Goal: Task Accomplishment & Management: Use online tool/utility

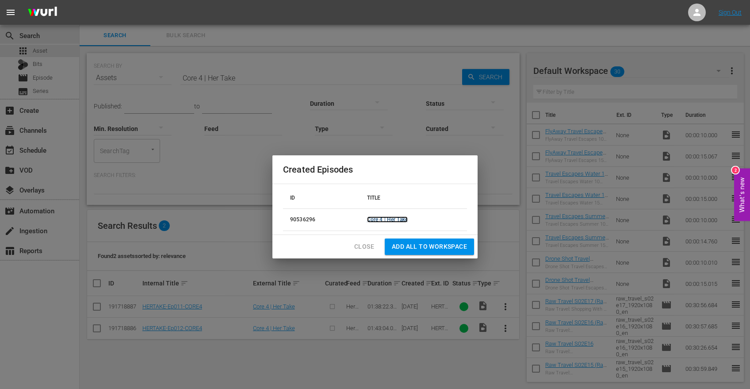
click at [388, 218] on link "Core 4 | Her Take" at bounding box center [387, 219] width 41 height 6
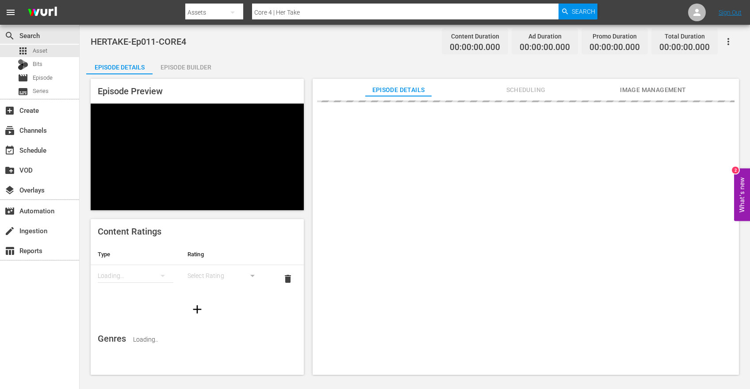
click at [195, 68] on div "Episode Builder" at bounding box center [186, 67] width 66 height 21
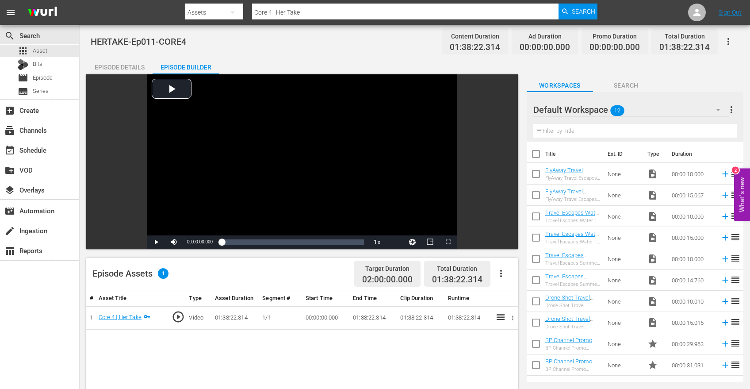
click at [503, 273] on icon "button" at bounding box center [501, 273] width 11 height 11
click at [511, 279] on div "Edit Cue Points" at bounding box center [528, 276] width 60 height 21
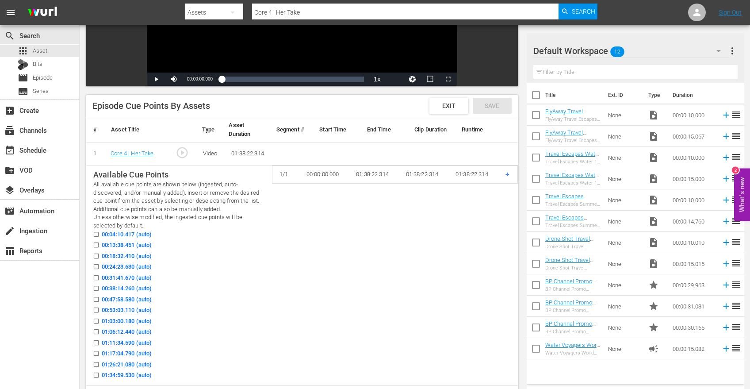
scroll to position [193, 0]
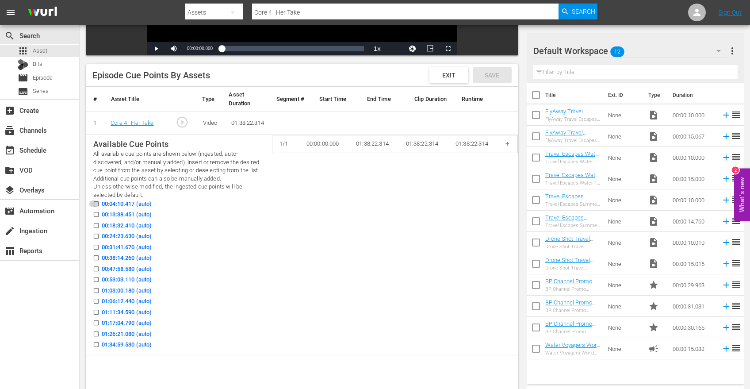
click at [98, 206] on input "00:04:10.417 (auto)" at bounding box center [93, 205] width 11 height 7
checkbox input "true"
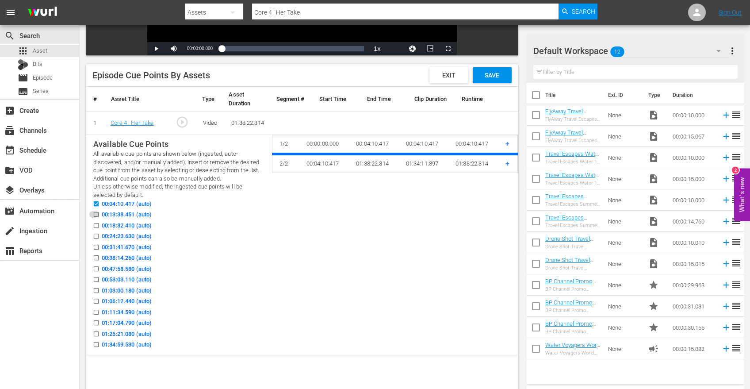
click at [97, 213] on input "00:13:38.451 (auto)" at bounding box center [93, 216] width 11 height 7
checkbox input "true"
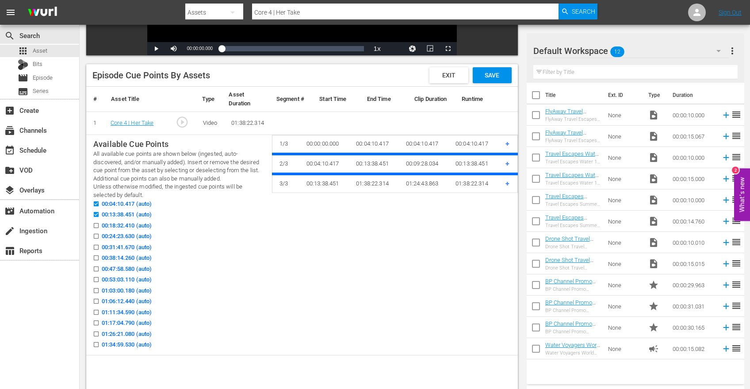
click at [97, 222] on icon at bounding box center [96, 225] width 7 height 7
click at [97, 224] on input "00:18:32.410 (auto)" at bounding box center [93, 227] width 11 height 7
checkbox input "true"
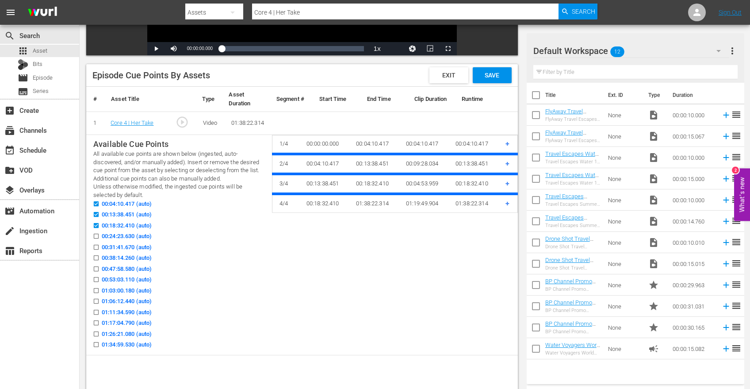
click at [97, 235] on input "00:24:23.630 (auto)" at bounding box center [93, 237] width 11 height 7
checkbox input "true"
click at [96, 248] on input "00:31:41.670 (auto)" at bounding box center [93, 249] width 11 height 7
checkbox input "true"
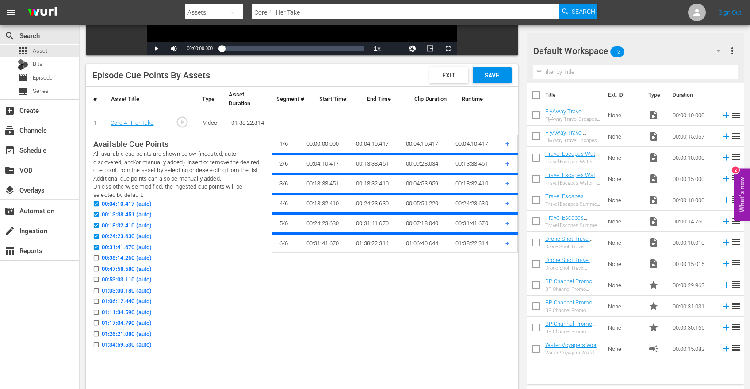
click at [96, 260] on input "00:38:14.260 (auto)" at bounding box center [93, 259] width 11 height 7
checkbox input "true"
click at [96, 277] on icon at bounding box center [96, 279] width 5 height 5
click at [96, 278] on input "00:53:03.110 (auto)" at bounding box center [93, 281] width 11 height 7
checkbox input "true"
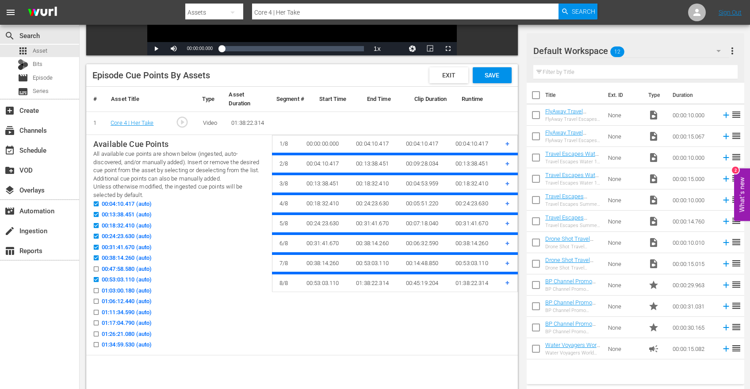
click at [95, 291] on input "01:03:00.180 (auto)" at bounding box center [93, 292] width 11 height 7
checkbox input "true"
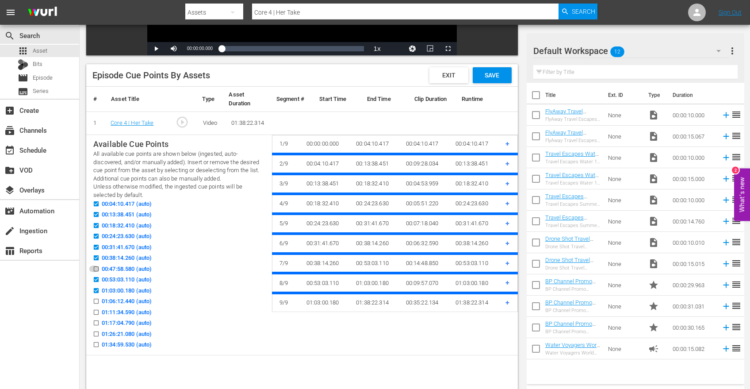
click at [95, 271] on input "00:47:58.580 (auto)" at bounding box center [93, 270] width 11 height 7
checkbox input "true"
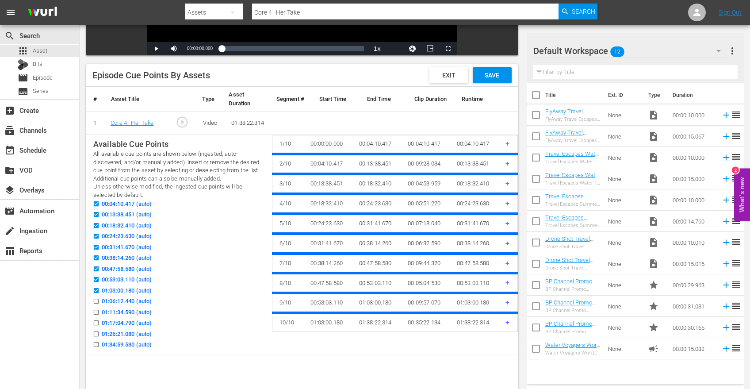
click at [95, 303] on input "01:06:12.440 (auto)" at bounding box center [93, 302] width 11 height 7
checkbox input "true"
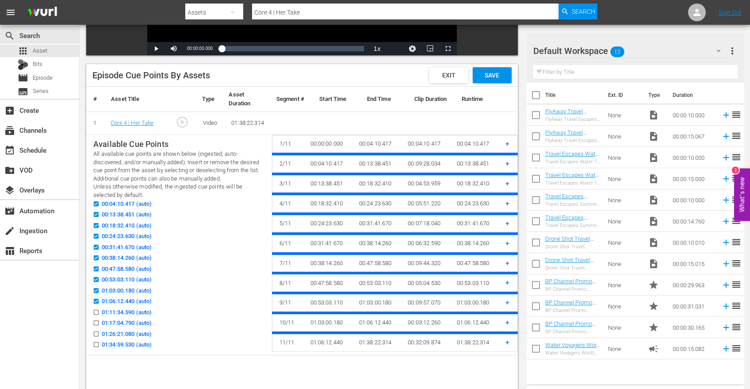
click at [96, 316] on input "01:11:34.590 (auto)" at bounding box center [93, 314] width 11 height 7
checkbox input "true"
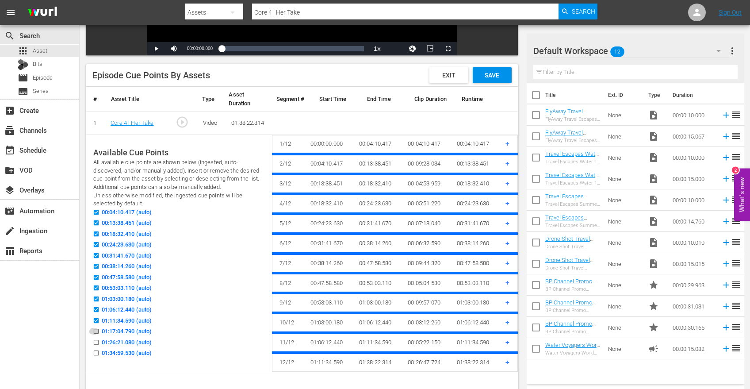
click at [96, 332] on input "01:17:04.790 (auto)" at bounding box center [93, 333] width 11 height 7
checkbox input "true"
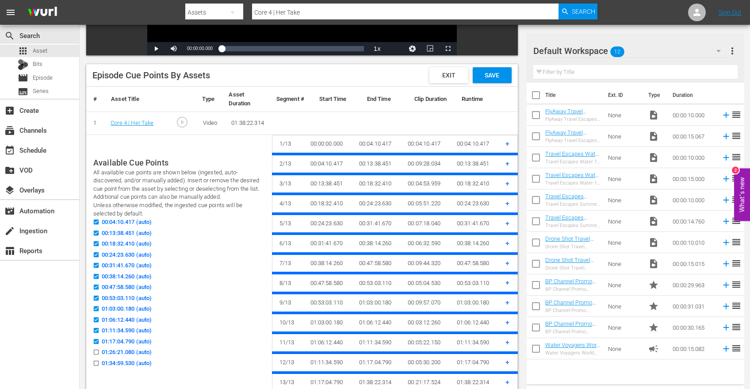
click at [96, 353] on input "01:26:21.080 (auto)" at bounding box center [93, 353] width 11 height 7
checkbox input "true"
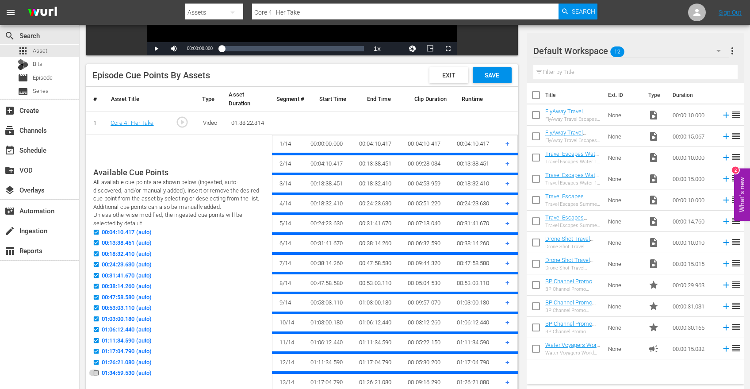
click at [95, 374] on input "01:34:59.530 (auto)" at bounding box center [93, 374] width 11 height 7
checkbox input "true"
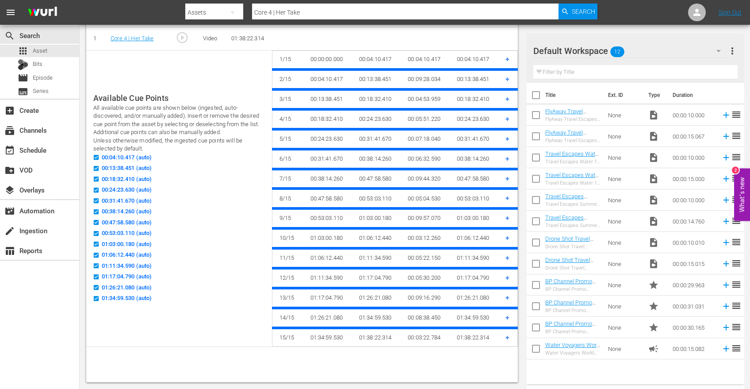
scroll to position [0, 0]
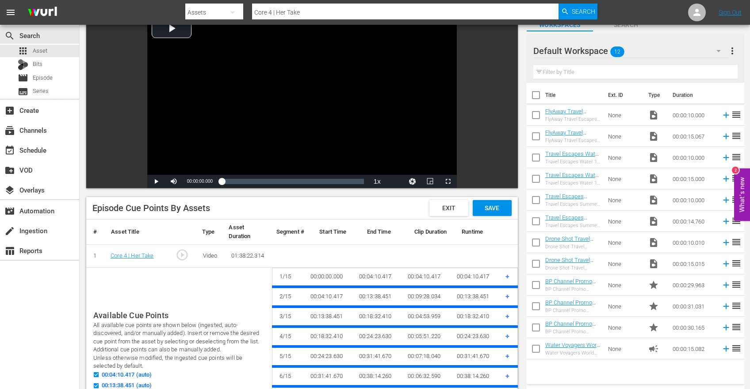
checkbox input "false"
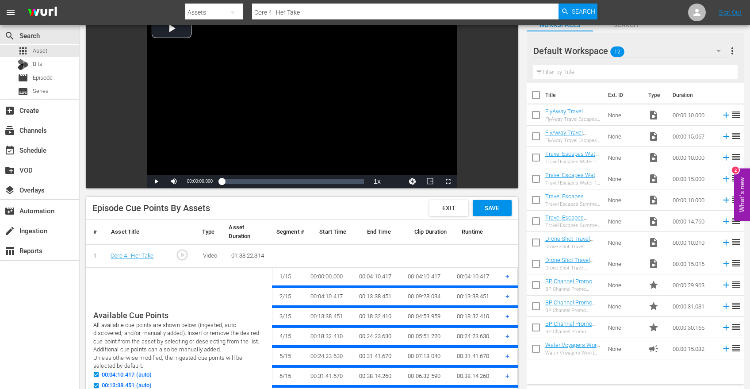
checkbox input "false"
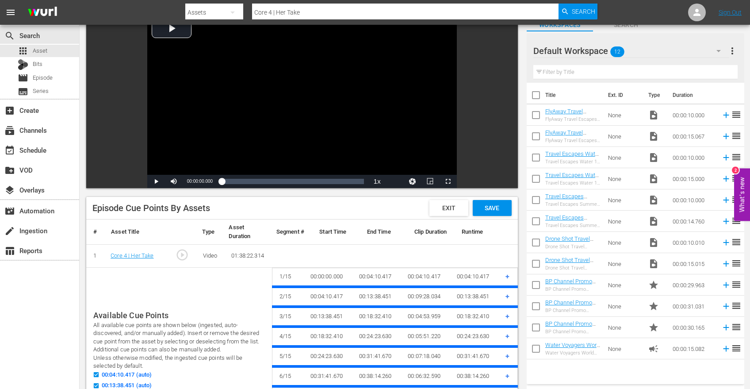
checkbox input "false"
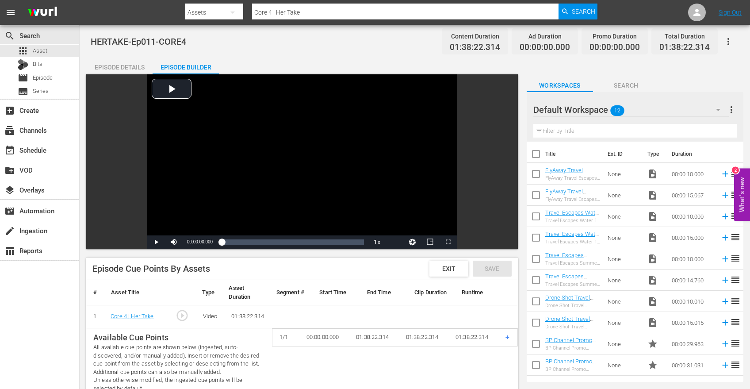
click at [489, 291] on th "Runtime" at bounding box center [478, 292] width 47 height 25
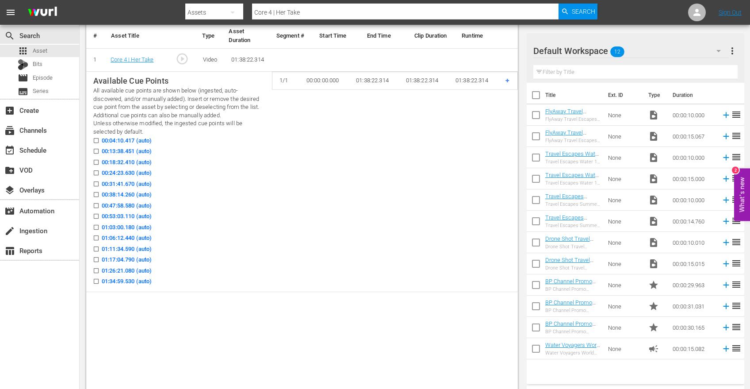
scroll to position [278, 0]
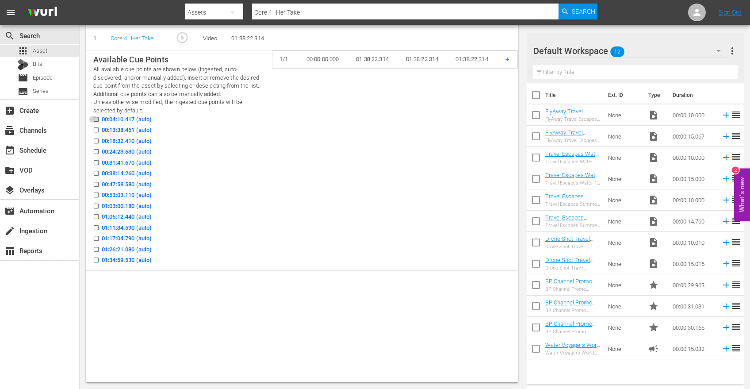
click at [96, 120] on input "00:04:10.417 (auto)" at bounding box center [93, 121] width 11 height 7
checkbox input "true"
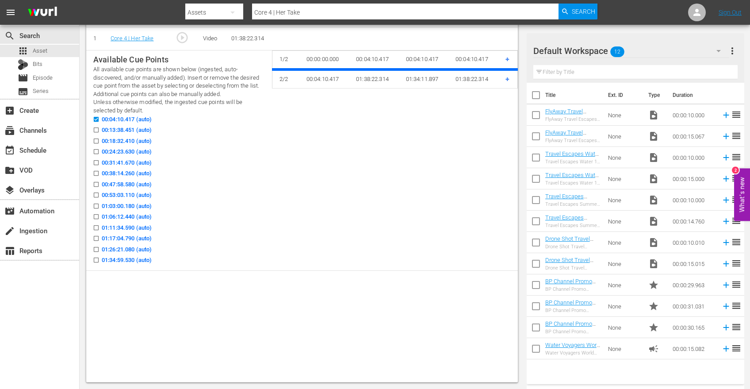
click at [96, 138] on icon at bounding box center [96, 141] width 7 height 7
click at [96, 139] on input "00:18:32.410 (auto)" at bounding box center [93, 142] width 11 height 7
checkbox input "true"
click at [96, 164] on input "00:31:41.670 (auto)" at bounding box center [93, 164] width 11 height 7
checkbox input "true"
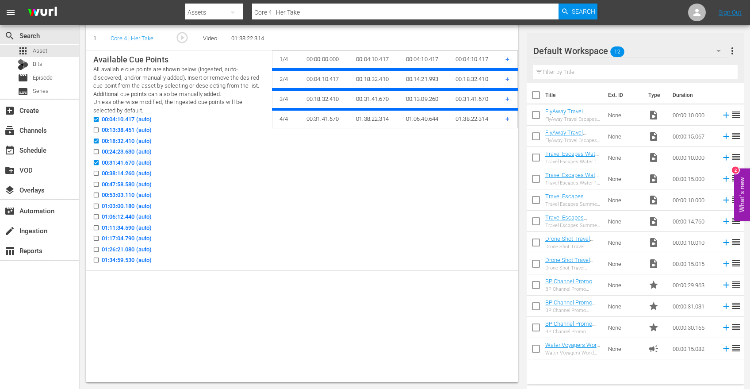
click at [96, 192] on icon at bounding box center [96, 195] width 7 height 7
click at [96, 193] on input "00:53:03.110 (auto)" at bounding box center [93, 196] width 11 height 7
checkbox input "true"
click at [94, 210] on input "01:03:00.180 (auto)" at bounding box center [93, 207] width 11 height 7
checkbox input "true"
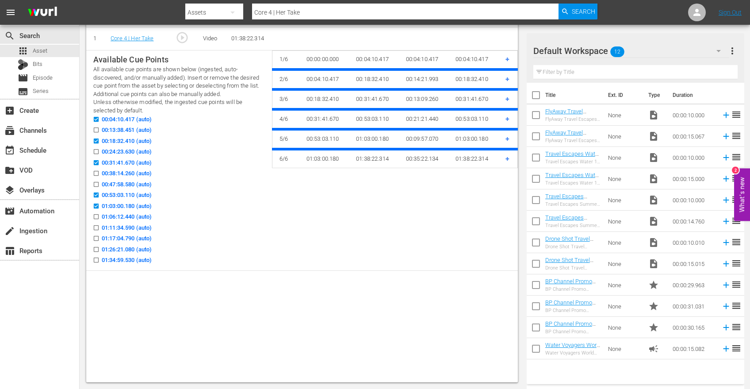
click at [96, 237] on input "01:17:04.790 (auto)" at bounding box center [93, 240] width 11 height 7
checkbox input "true"
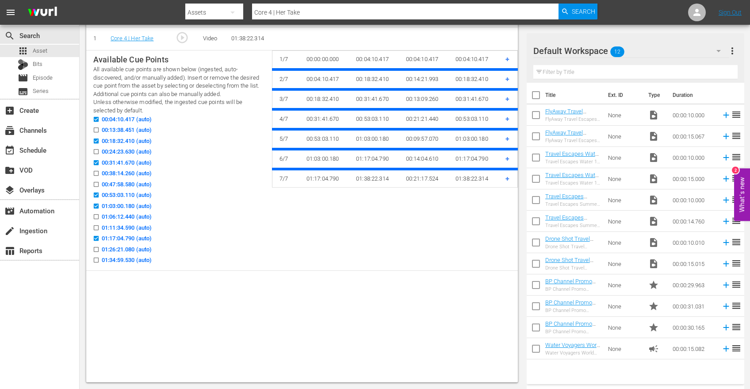
click at [96, 247] on icon at bounding box center [96, 249] width 5 height 5
click at [96, 248] on input "01:26:21.080 (auto)" at bounding box center [93, 251] width 11 height 7
checkbox input "true"
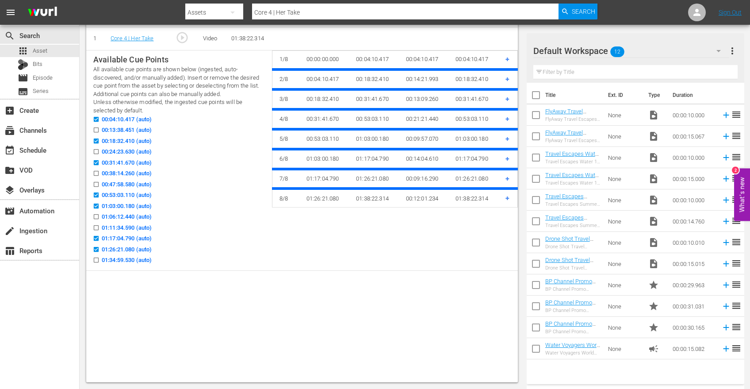
click at [96, 259] on input "01:34:59.530 (auto)" at bounding box center [93, 261] width 11 height 7
checkbox input "true"
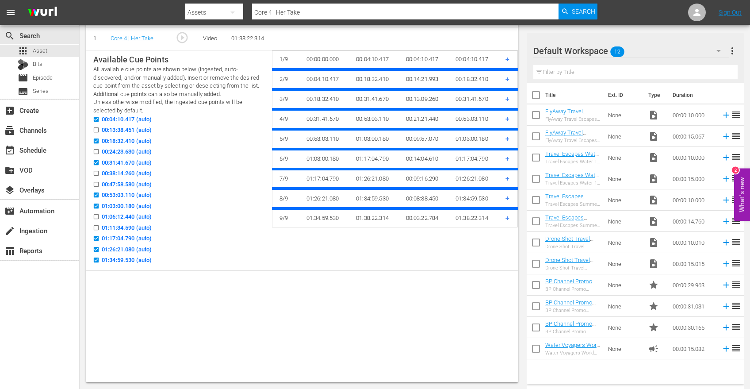
click at [97, 226] on input "01:11:34.590 (auto)" at bounding box center [93, 229] width 11 height 7
checkbox input "true"
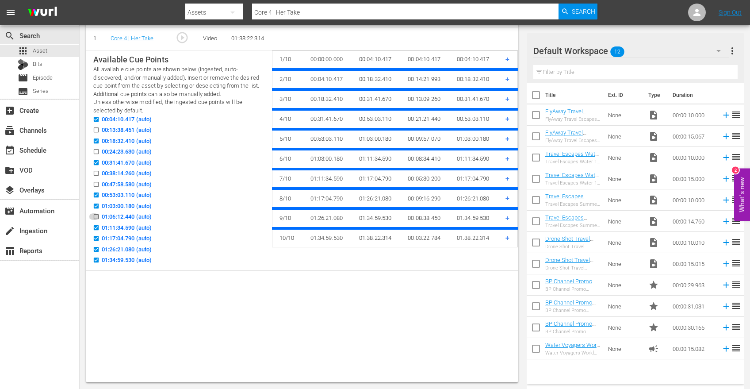
click at [98, 215] on input "01:06:12.440 (auto)" at bounding box center [93, 218] width 11 height 7
checkbox input "true"
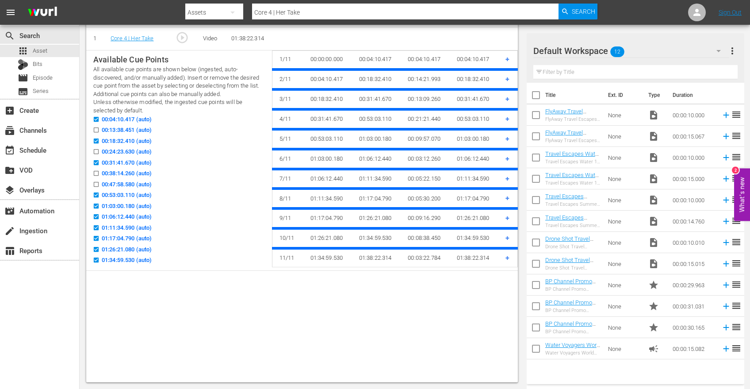
click at [98, 178] on div "00:38:14.260 (auto)" at bounding box center [179, 174] width 172 height 11
click at [97, 183] on input "00:47:58.580 (auto)" at bounding box center [93, 186] width 11 height 7
checkbox input "true"
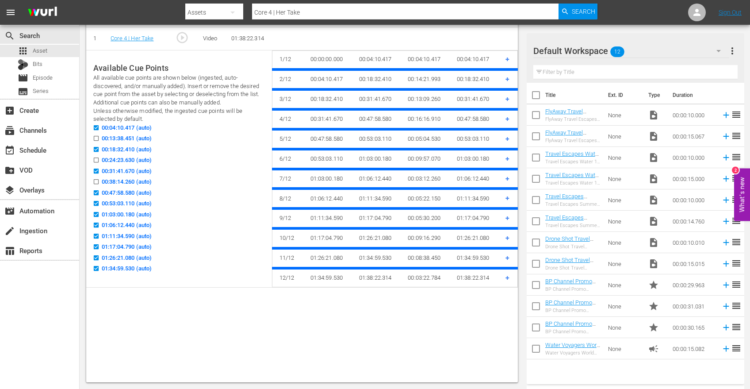
click at [97, 175] on div "00:31:41.670 (auto)" at bounding box center [179, 172] width 172 height 11
click at [96, 182] on input "00:38:14.260 (auto)" at bounding box center [93, 183] width 11 height 7
checkbox input "true"
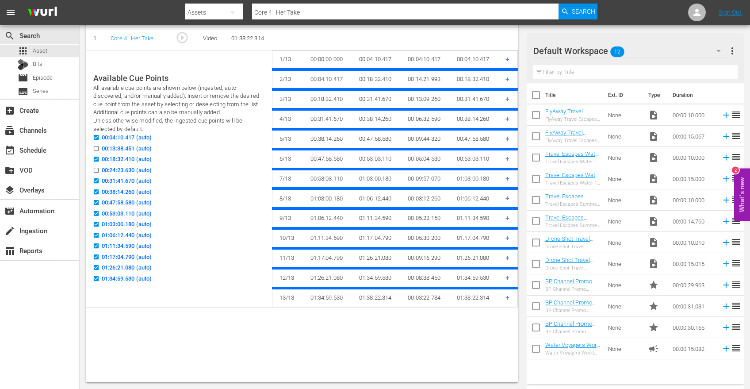
click at [96, 171] on input "00:24:23.630 (auto)" at bounding box center [93, 172] width 11 height 7
checkbox input "true"
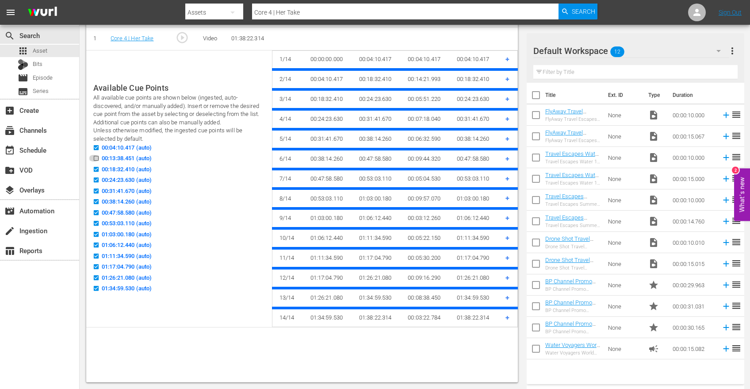
click at [96, 159] on input "00:13:38.451 (auto)" at bounding box center [93, 160] width 11 height 7
checkbox input "true"
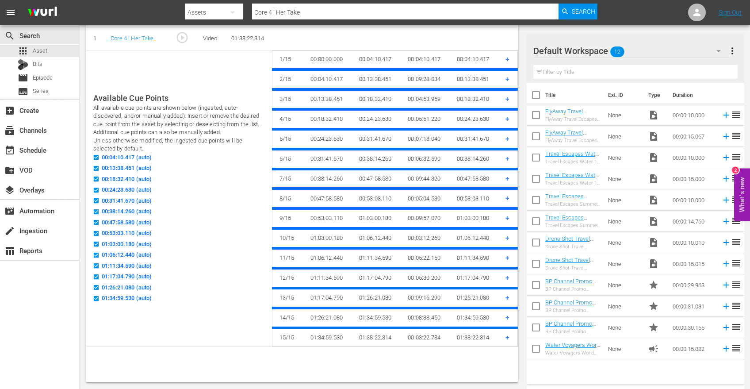
scroll to position [169, 0]
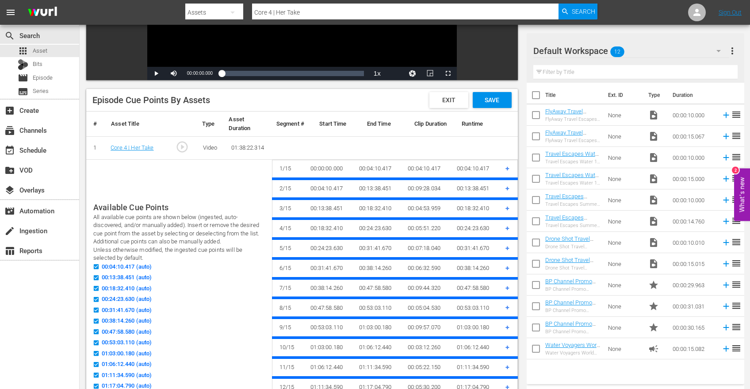
checkbox input "false"
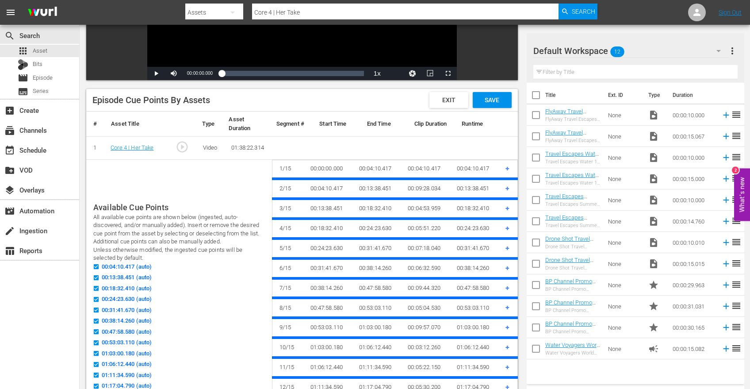
checkbox input "false"
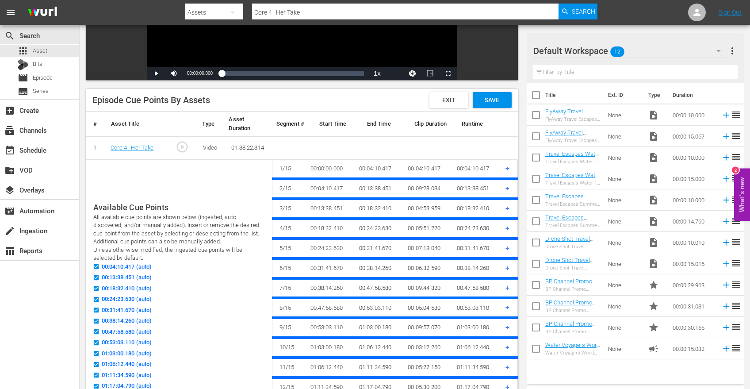
checkbox input "false"
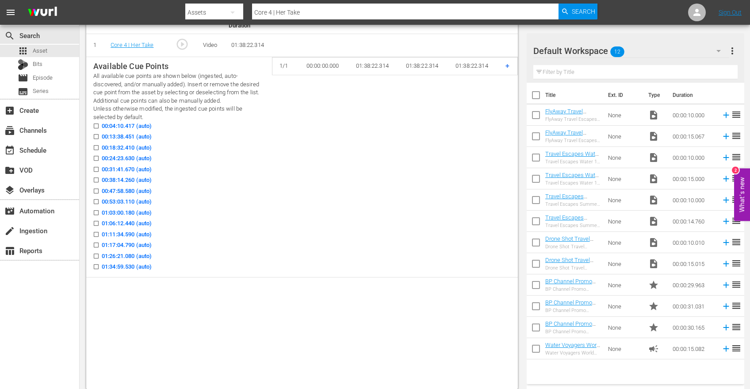
scroll to position [273, 0]
click at [505, 66] on td "+" at bounding box center [508, 65] width 19 height 18
click at [507, 65] on span "+" at bounding box center [508, 64] width 4 height 8
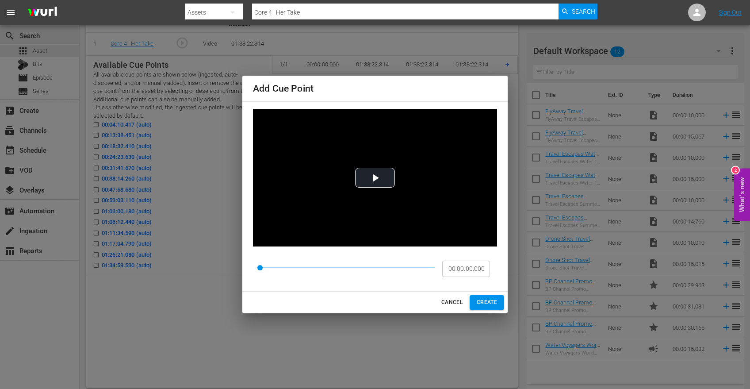
click at [445, 302] on span "CANCEL" at bounding box center [451, 302] width 21 height 9
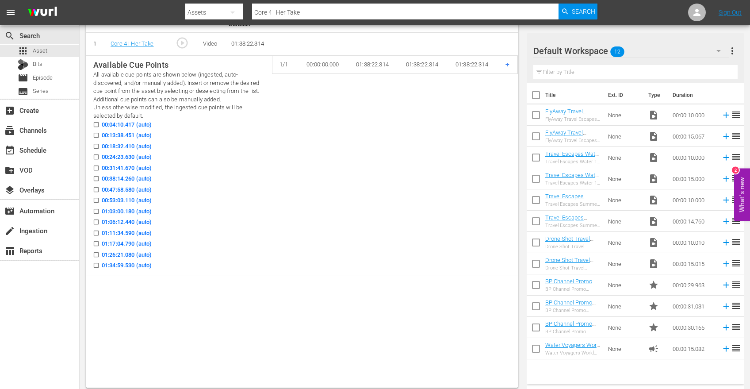
click at [98, 123] on input "00:04:10.417 (auto)" at bounding box center [93, 126] width 11 height 7
checkbox input "true"
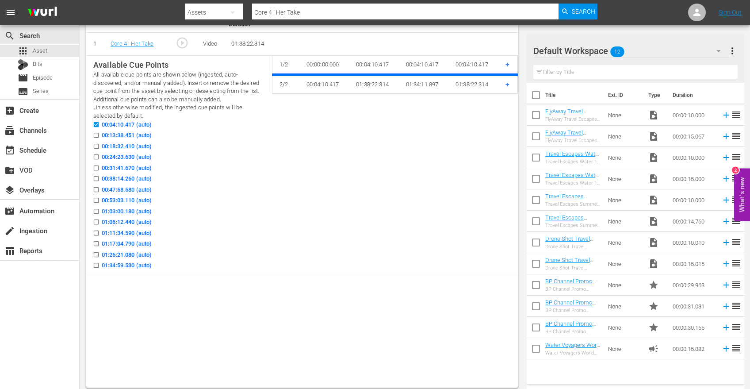
click at [98, 139] on input "00:13:38.451 (auto)" at bounding box center [93, 137] width 11 height 7
checkbox input "true"
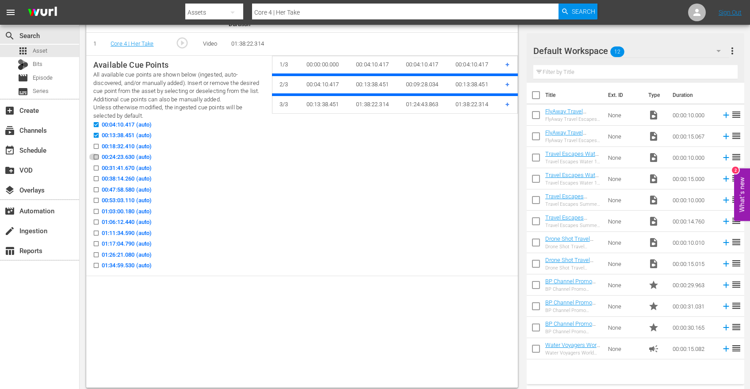
click at [95, 155] on input "00:24:23.630 (auto)" at bounding box center [93, 158] width 11 height 7
checkbox input "true"
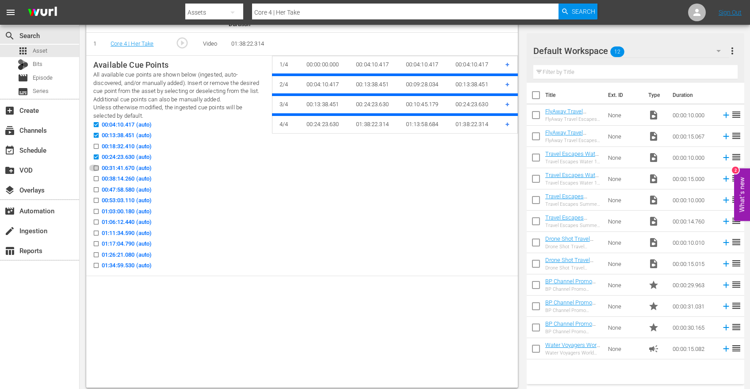
click at [96, 167] on input "00:31:41.670 (auto)" at bounding box center [93, 169] width 11 height 7
checkbox input "true"
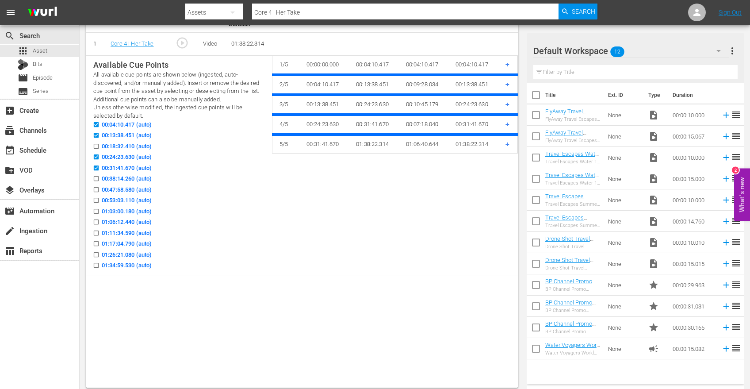
click at [100, 150] on div "00:18:32.410 (auto)" at bounding box center [179, 147] width 172 height 11
click at [99, 148] on input "00:18:32.410 (auto)" at bounding box center [93, 148] width 11 height 7
checkbox input "true"
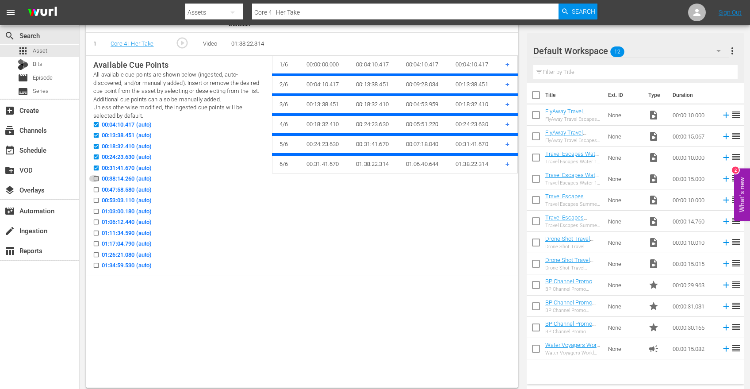
click at [97, 180] on input "00:38:14.260 (auto)" at bounding box center [93, 180] width 11 height 7
checkbox input "true"
click at [97, 188] on input "00:47:58.580 (auto)" at bounding box center [93, 191] width 11 height 7
checkbox input "true"
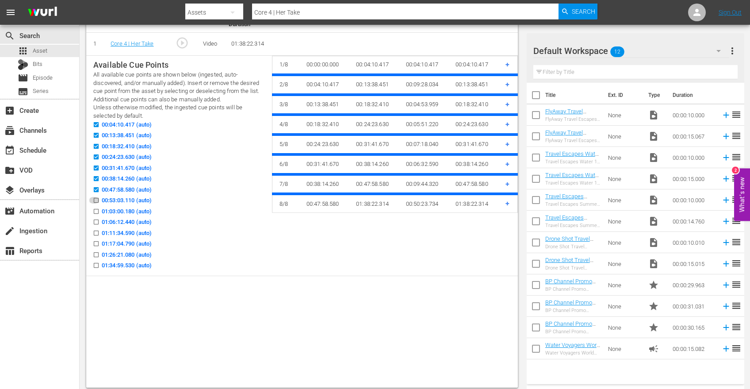
click at [97, 202] on input "00:53:03.110 (auto)" at bounding box center [93, 202] width 11 height 7
checkbox input "true"
click at [97, 219] on icon at bounding box center [96, 221] width 5 height 5
click at [97, 220] on input "01:06:12.440 (auto)" at bounding box center [93, 223] width 11 height 7
checkbox input "true"
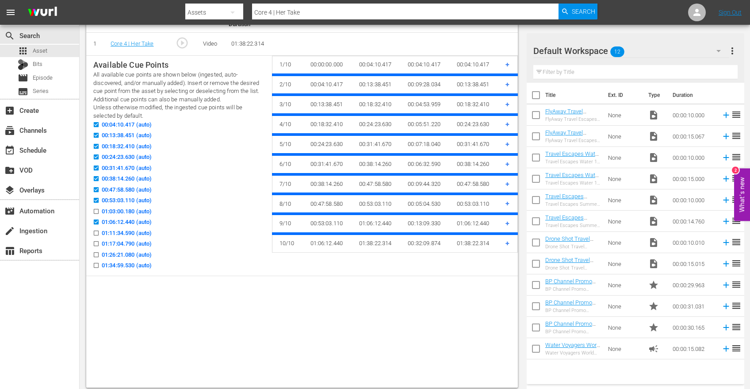
click at [97, 212] on input "01:03:00.180 (auto)" at bounding box center [93, 213] width 11 height 7
checkbox input "true"
click at [97, 236] on input "01:11:34.590 (auto)" at bounding box center [93, 234] width 11 height 7
checkbox input "true"
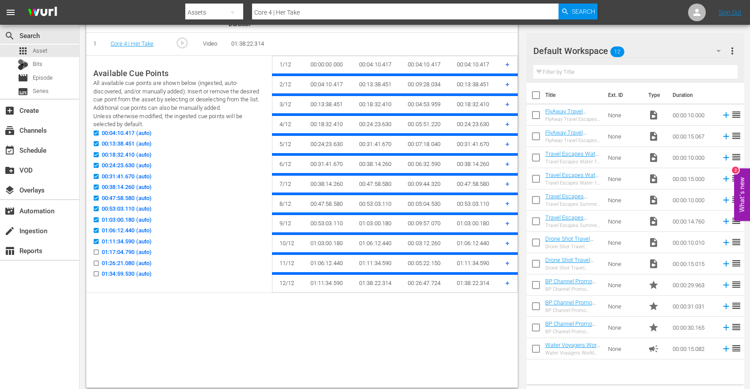
click at [97, 252] on input "01:17:04.790 (auto)" at bounding box center [93, 253] width 11 height 7
checkbox input "true"
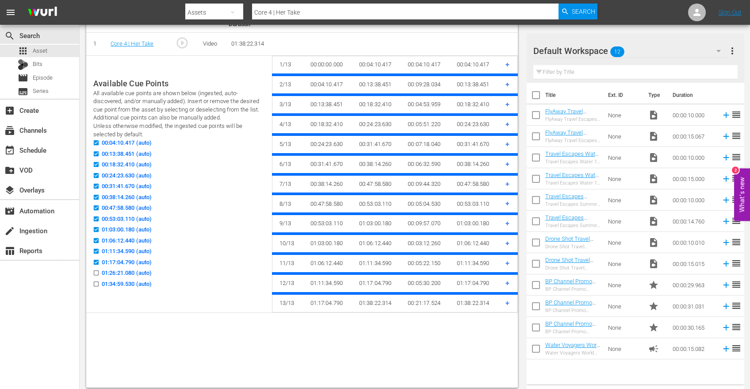
scroll to position [246, 0]
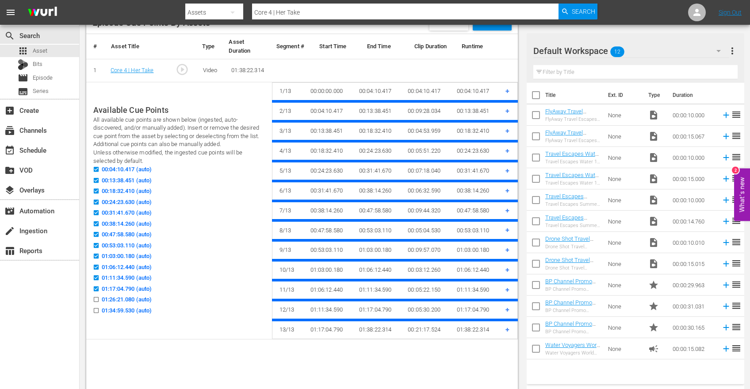
click at [96, 304] on div "01:26:21.080 (auto)" at bounding box center [179, 300] width 172 height 11
click at [97, 300] on input "01:26:21.080 (auto)" at bounding box center [93, 301] width 11 height 7
checkbox input "true"
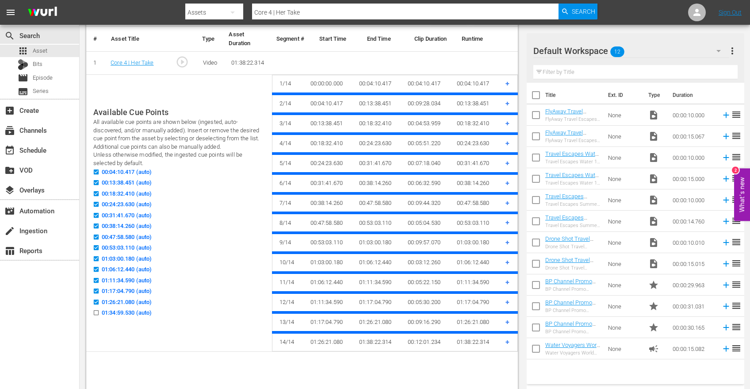
scroll to position [269, 0]
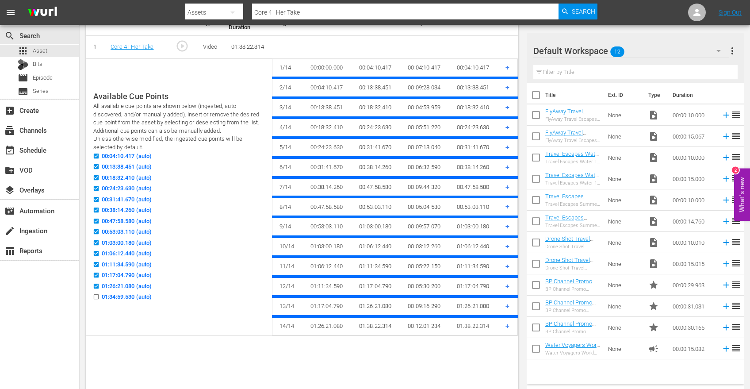
click at [97, 296] on input "01:34:59.530 (auto)" at bounding box center [93, 298] width 11 height 7
checkbox input "true"
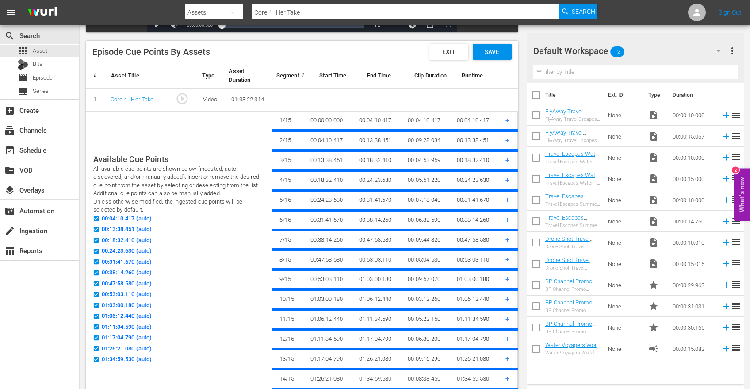
scroll to position [117, 0]
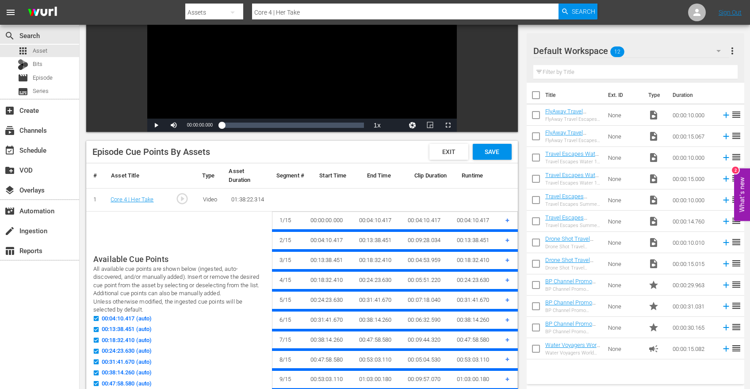
checkbox input "false"
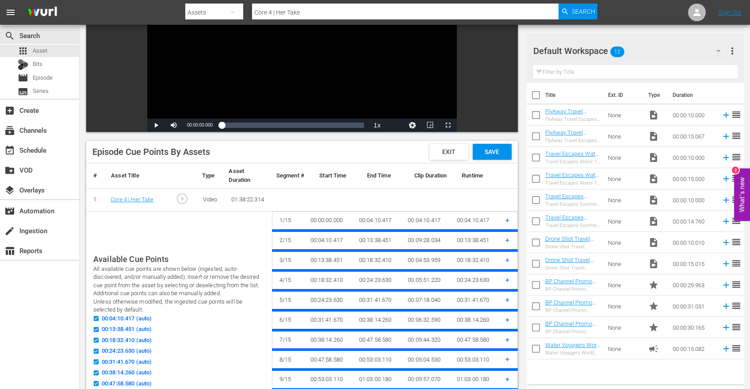
checkbox input "false"
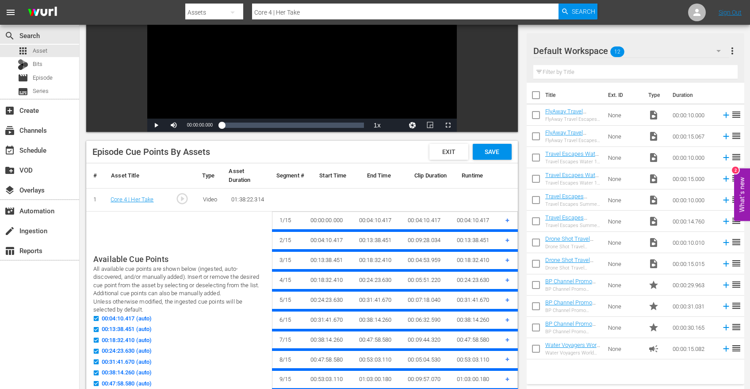
checkbox input "false"
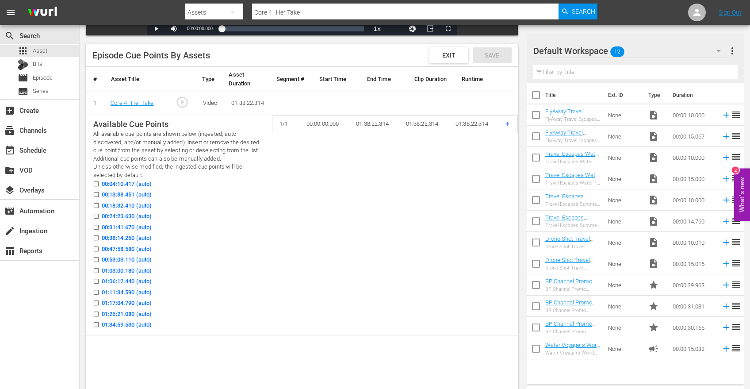
scroll to position [278, 0]
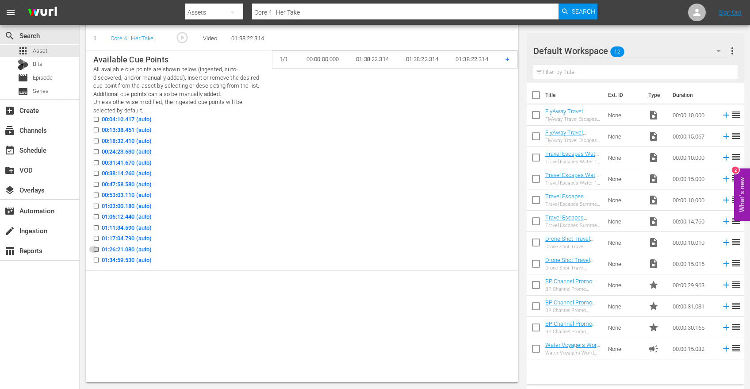
click at [97, 248] on input "01:26:21.080 (auto)" at bounding box center [93, 251] width 11 height 7
checkbox input "true"
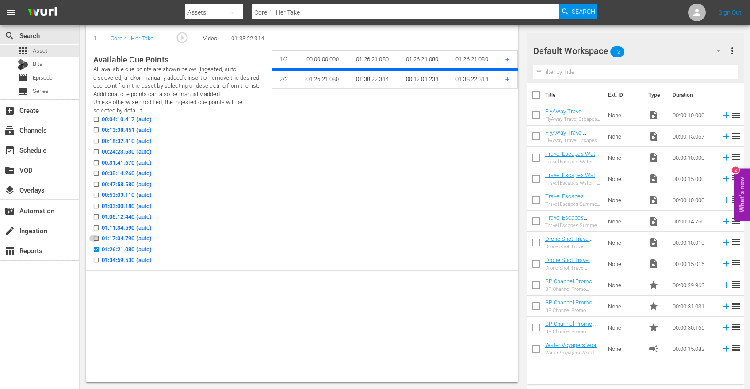
click at [96, 240] on input "01:17:04.790 (auto)" at bounding box center [93, 240] width 11 height 7
checkbox input "true"
click at [96, 230] on input "01:11:34.590 (auto)" at bounding box center [93, 229] width 11 height 7
checkbox input "true"
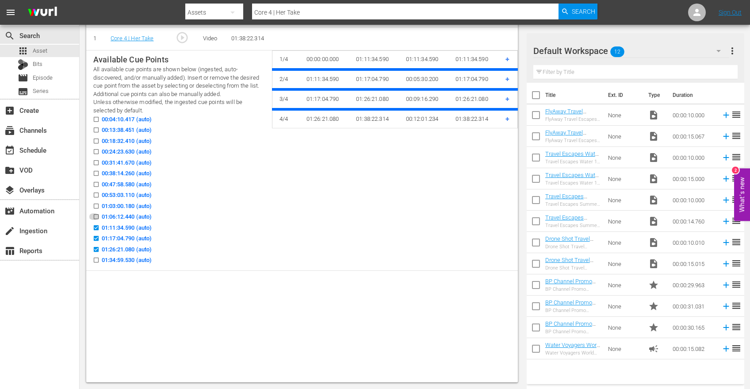
click at [96, 213] on icon at bounding box center [96, 216] width 7 height 7
click at [96, 215] on input "01:06:12.440 (auto)" at bounding box center [93, 218] width 11 height 7
checkbox input "true"
click at [96, 204] on input "01:03:00.180 (auto)" at bounding box center [93, 207] width 11 height 7
checkbox input "true"
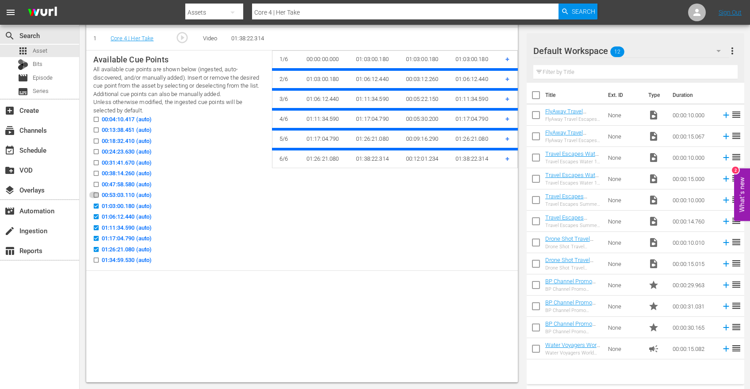
click at [96, 195] on input "00:53:03.110 (auto)" at bounding box center [93, 196] width 11 height 7
checkbox input "true"
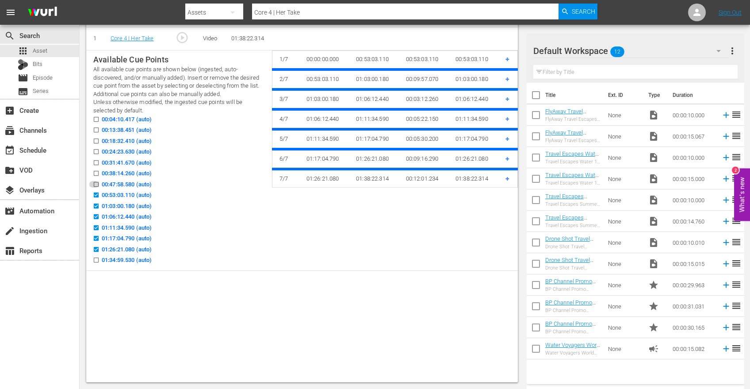
click at [96, 183] on input "00:47:58.580 (auto)" at bounding box center [93, 186] width 11 height 7
checkbox input "true"
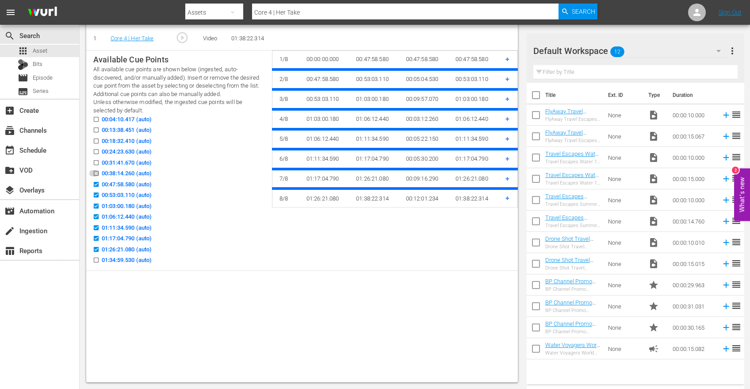
click at [96, 175] on input "00:38:14.260 (auto)" at bounding box center [93, 175] width 11 height 7
checkbox input "true"
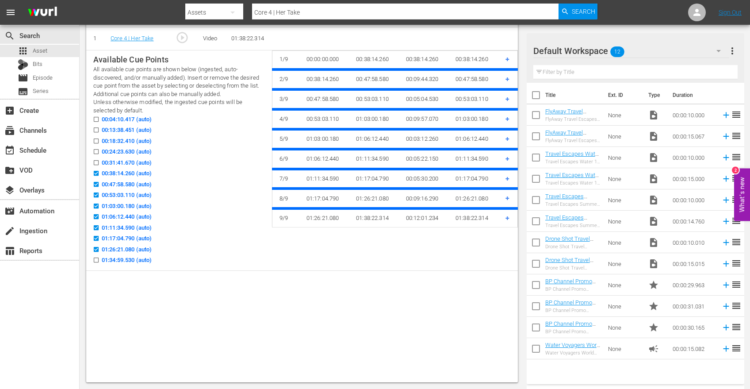
click at [96, 162] on input "00:31:41.670 (auto)" at bounding box center [93, 164] width 11 height 7
checkbox input "true"
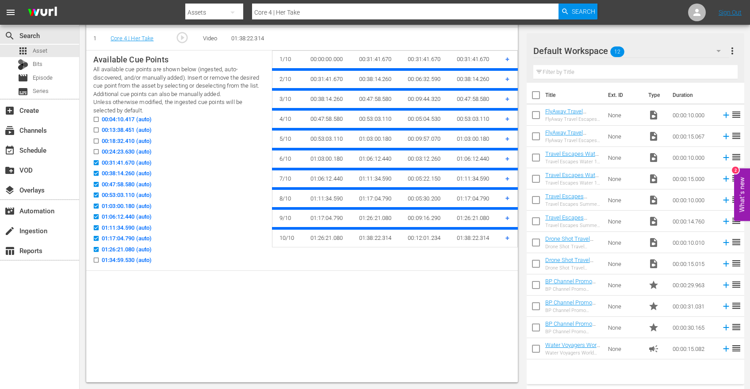
click at [97, 147] on label "00:24:23.630 (auto)" at bounding box center [119, 151] width 63 height 9
click at [97, 150] on input "00:24:23.630 (auto)" at bounding box center [93, 153] width 11 height 7
checkbox input "true"
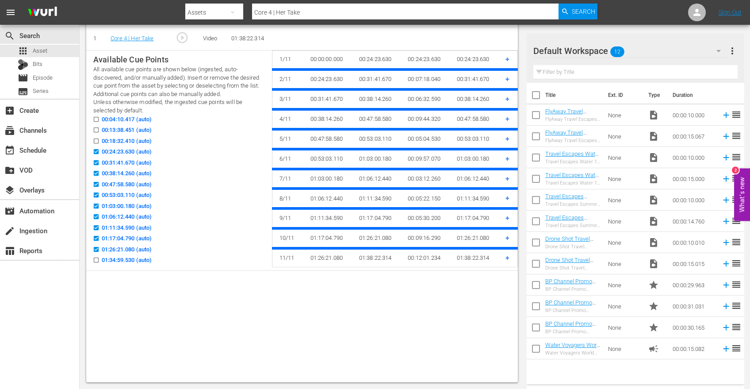
click at [97, 142] on input "00:18:32.410 (auto)" at bounding box center [93, 142] width 11 height 7
checkbox input "true"
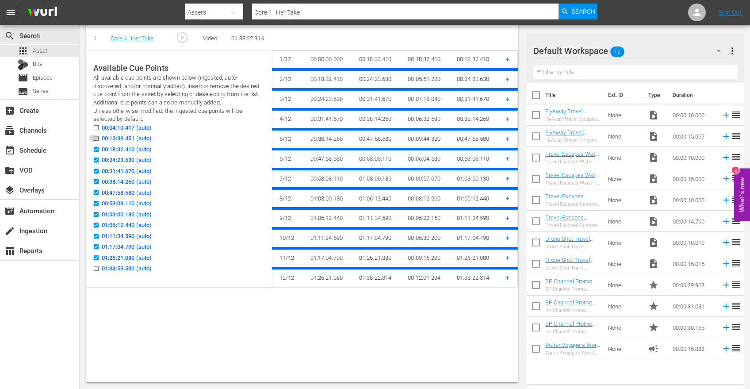
click at [97, 138] on input "00:13:38.451 (auto)" at bounding box center [93, 140] width 11 height 7
checkbox input "true"
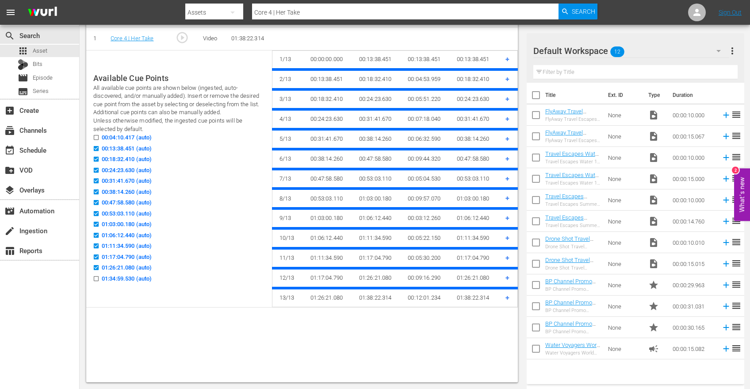
click at [97, 137] on input "00:04:10.417 (auto)" at bounding box center [93, 139] width 11 height 7
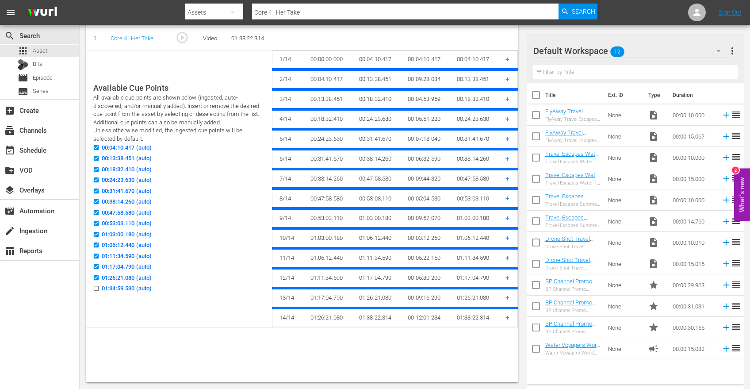
scroll to position [68, 0]
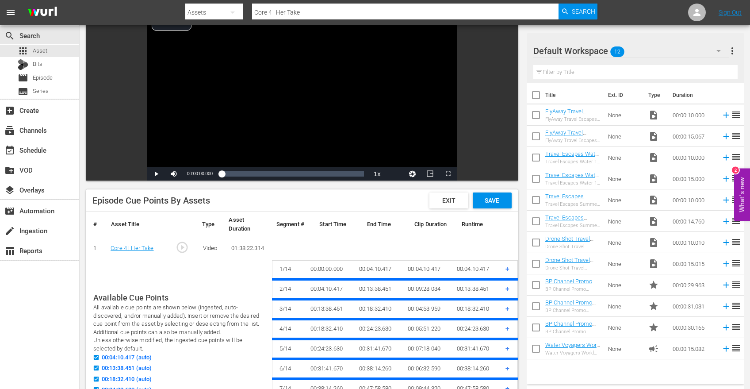
checkbox input "false"
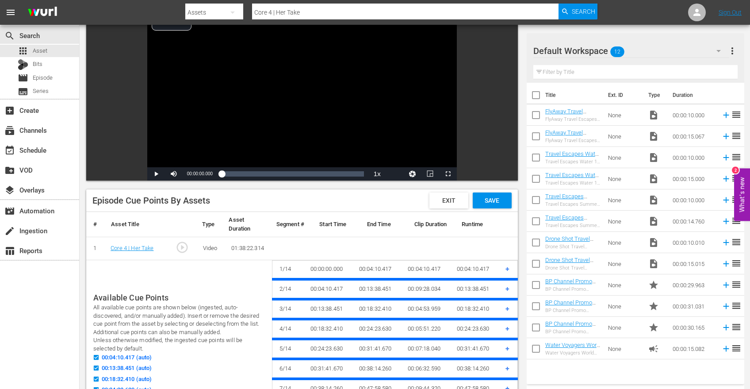
checkbox input "false"
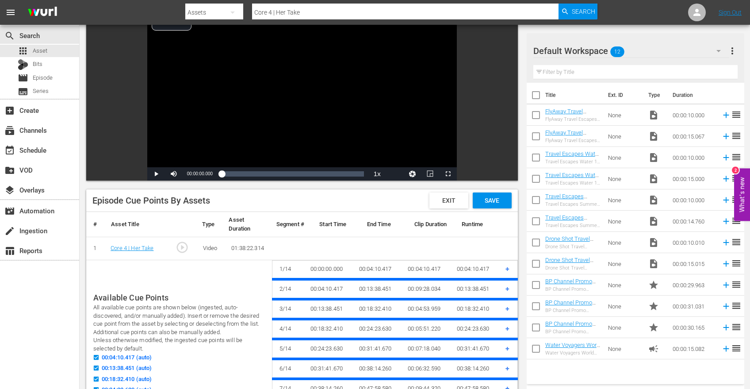
checkbox input "false"
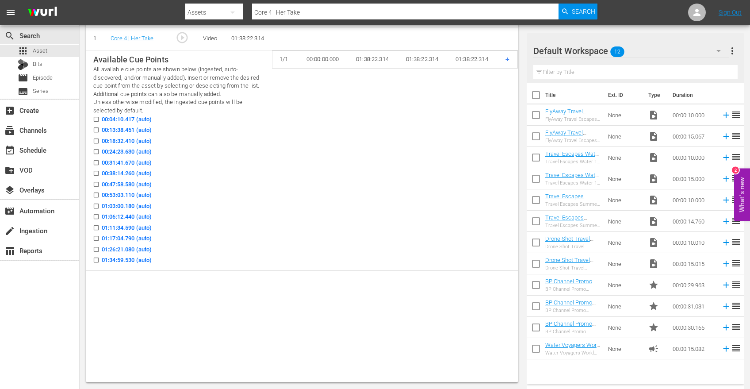
scroll to position [0, 0]
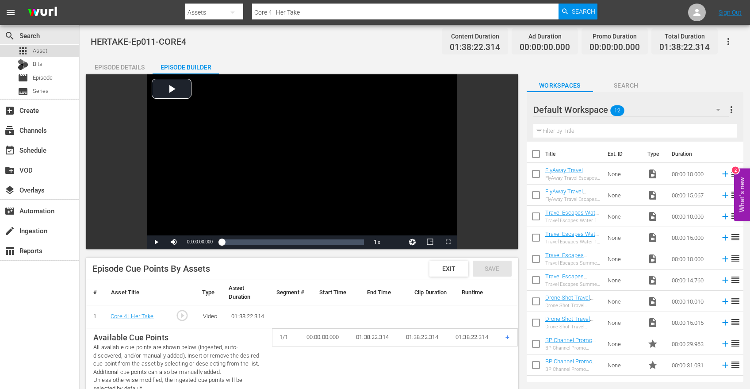
click at [61, 48] on div "apps Asset" at bounding box center [39, 51] width 79 height 12
